Goal: Task Accomplishment & Management: Use online tool/utility

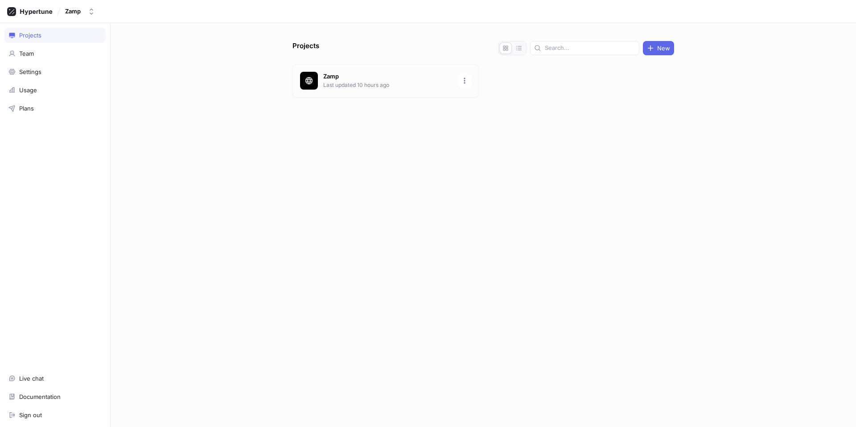
click at [340, 83] on p "Last updated 10 hours ago" at bounding box center [387, 85] width 129 height 8
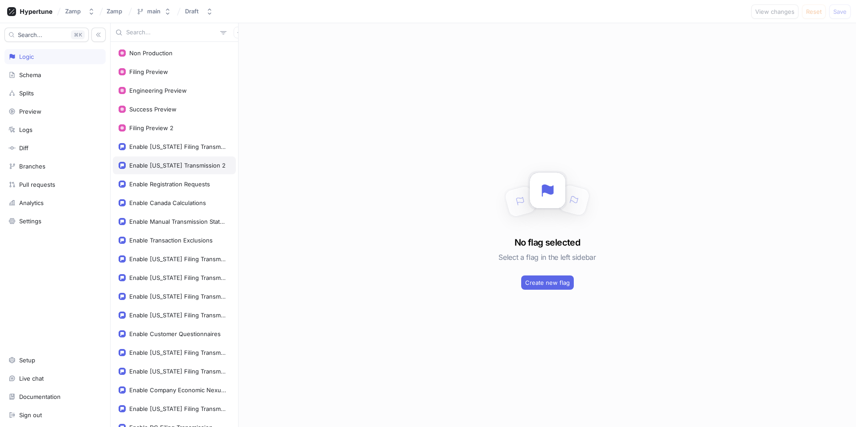
click at [192, 162] on div "Enable [US_STATE] Transmission 2" at bounding box center [177, 165] width 96 height 7
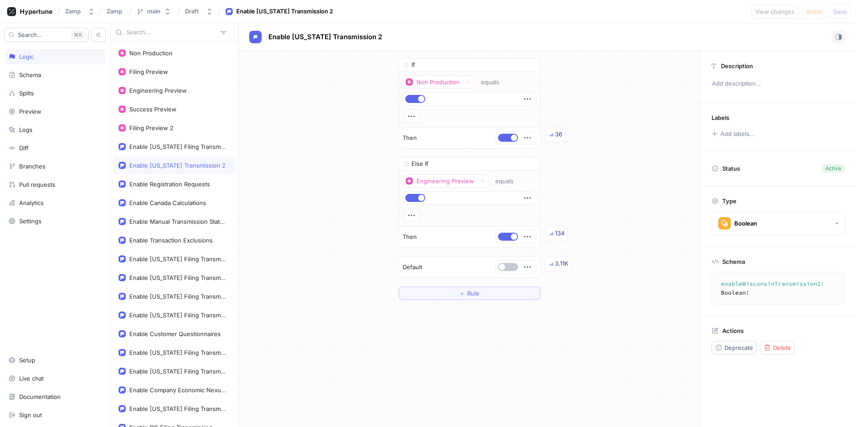
click at [662, 19] on div "Zamp Zamp main Draft Enable [US_STATE] Transmission 2 View changes Reset Save" at bounding box center [428, 11] width 856 height 23
click at [475, 292] on span "Rule" at bounding box center [473, 293] width 12 height 5
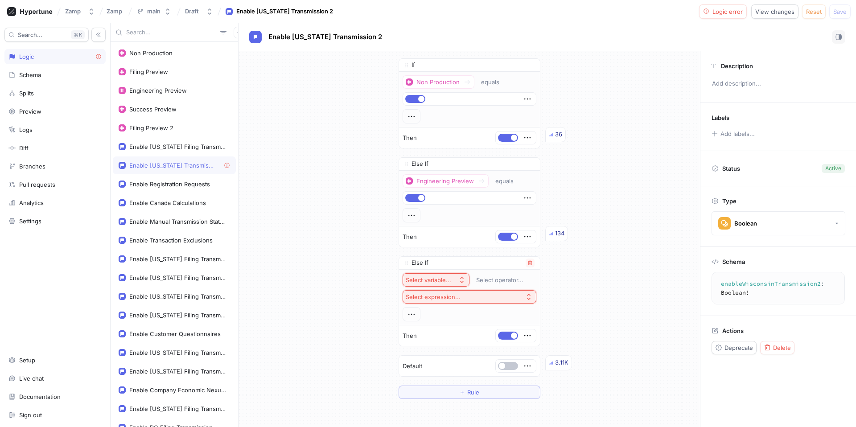
click at [426, 276] on button "Select variable..." at bounding box center [436, 279] width 67 height 13
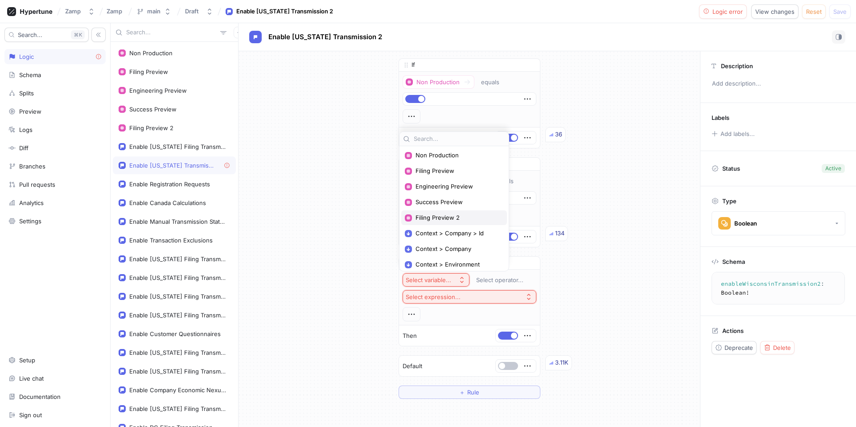
click at [446, 218] on span "Filing Preview 2" at bounding box center [456, 218] width 83 height 8
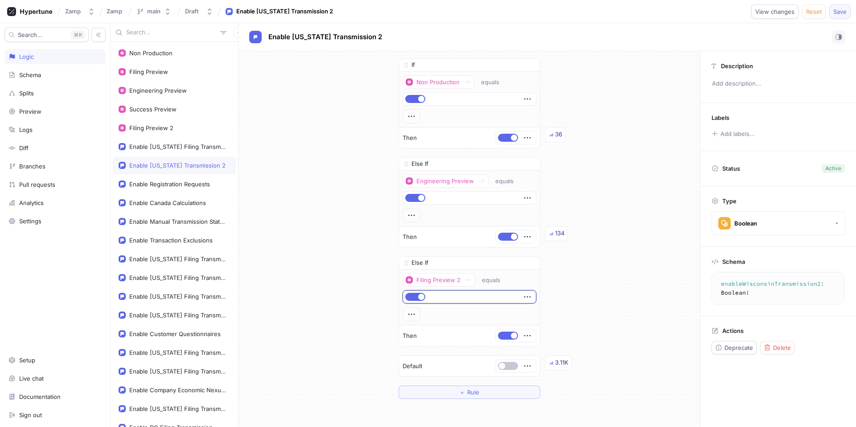
click at [842, 13] on span "Save" at bounding box center [839, 11] width 13 height 5
